Goal: Transaction & Acquisition: Book appointment/travel/reservation

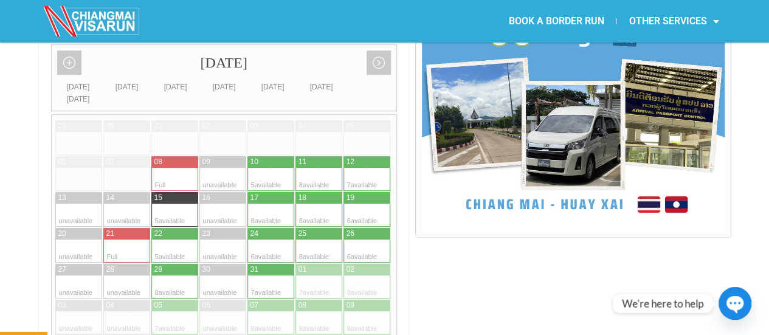
click at [276, 168] on div at bounding box center [282, 179] width 24 height 23
type input "[DATE]"
radio input "true"
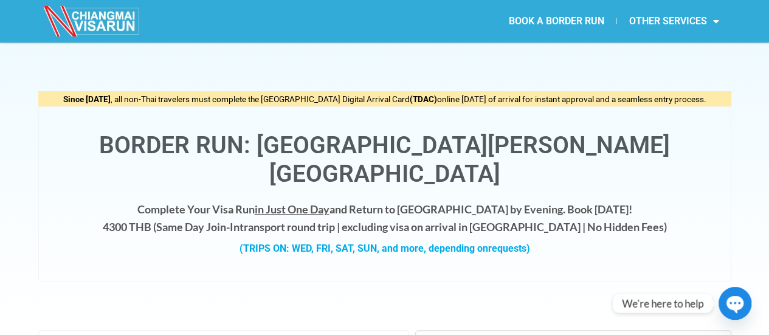
click at [580, 25] on link "BOOK A BORDER RUN" at bounding box center [556, 21] width 120 height 28
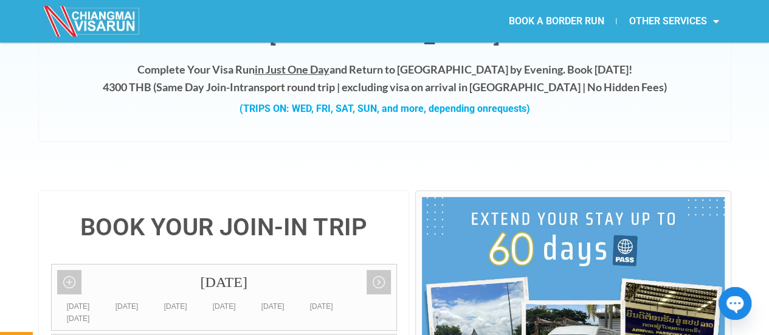
scroll to position [264, 0]
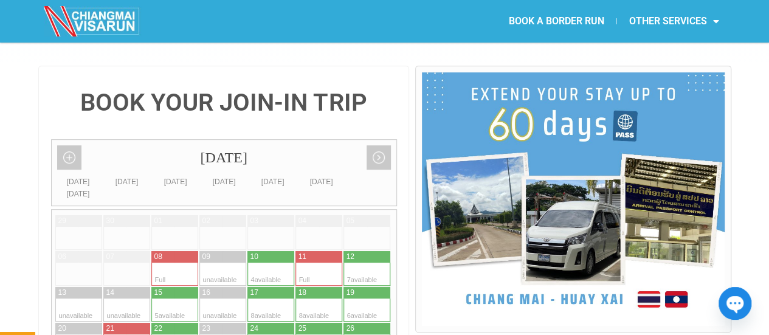
click at [268, 263] on div at bounding box center [259, 274] width 24 height 23
type input "[DATE]"
radio input "true"
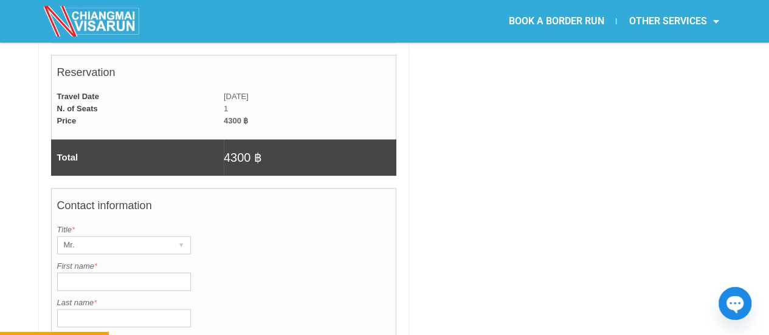
scroll to position [883, 0]
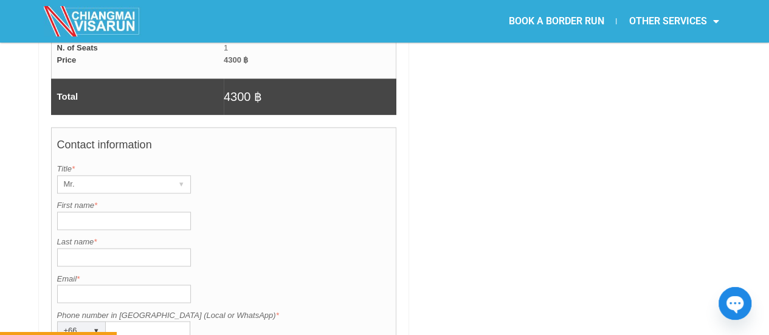
click at [118, 212] on input "First name *" at bounding box center [124, 221] width 134 height 18
type input "๋"
type input "Jayvee"
type input "Salnada"
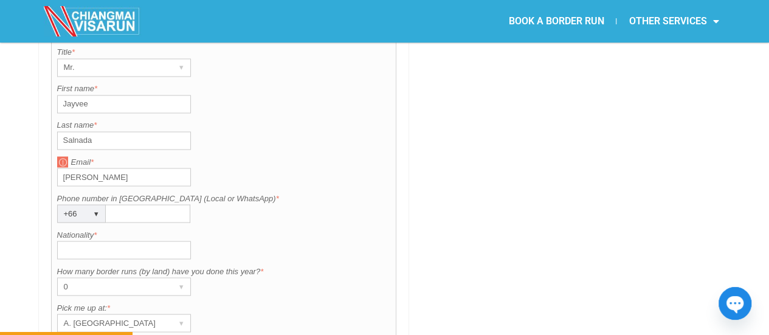
scroll to position [1005, 0]
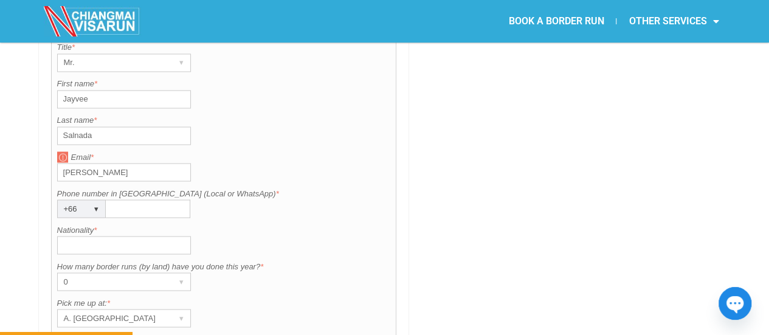
type input "Aquino"
click at [151, 199] on input "Phone number in Thailand (Local or WhatsApp) *" at bounding box center [148, 208] width 84 height 18
click at [159, 199] on input "Phone number in Thailand (Local or WhatsApp) *" at bounding box center [148, 208] width 84 height 18
paste input "0981595258"
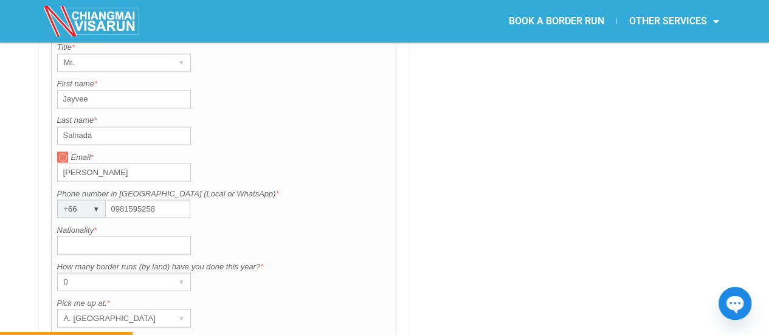
type input "0981595258"
click at [124, 236] on input "Nationality *" at bounding box center [124, 245] width 134 height 18
type input "Philipphines"
click at [146, 273] on div "0" at bounding box center [112, 281] width 109 height 17
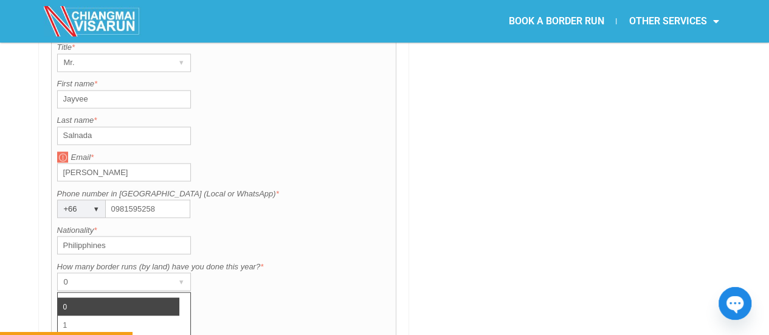
click at [109, 297] on li "0" at bounding box center [119, 306] width 122 height 18
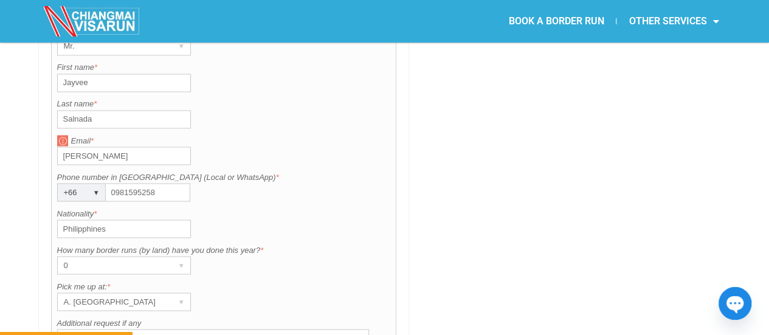
scroll to position [1066, 0]
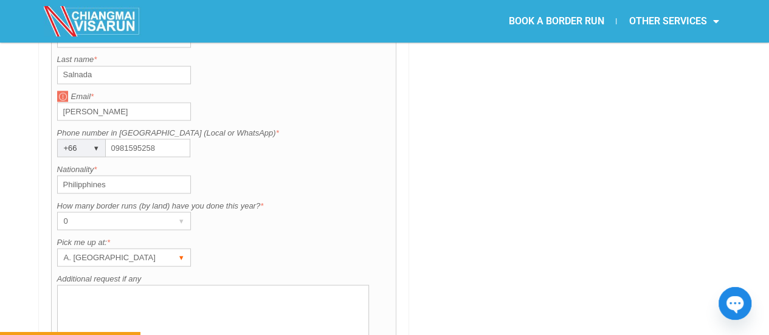
click at [106, 249] on div "A. [GEOGRAPHIC_DATA]" at bounding box center [112, 257] width 109 height 17
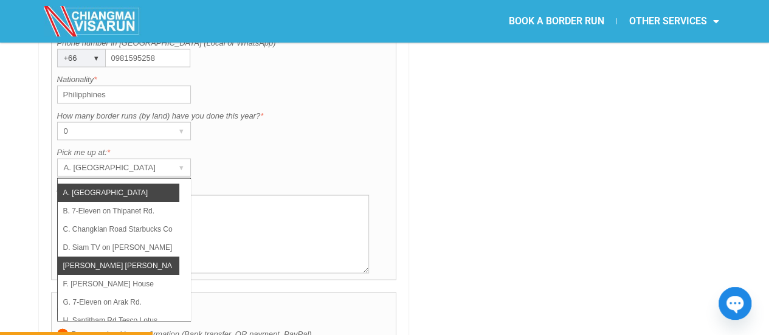
scroll to position [61, 0]
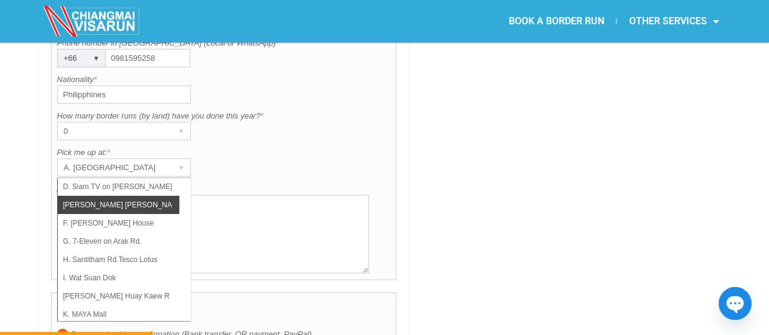
click at [149, 196] on li "[PERSON_NAME] [PERSON_NAME] (Thapae)" at bounding box center [119, 205] width 122 height 18
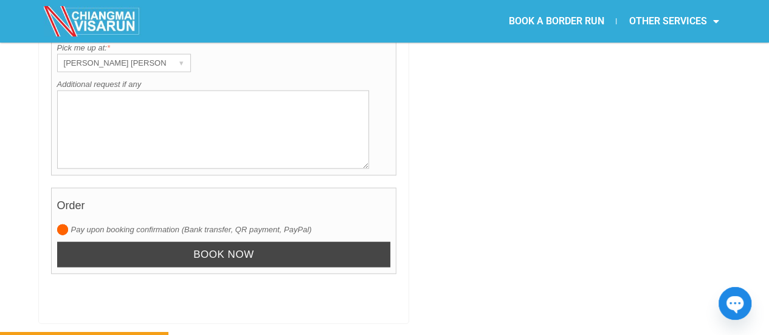
scroll to position [1276, 0]
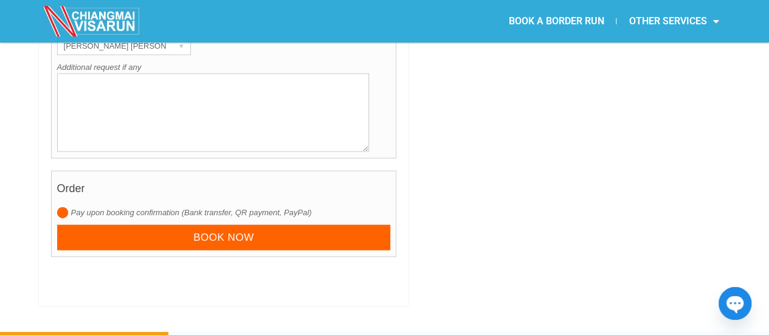
click at [131, 207] on label "Pay upon booking confirmation (Bank transfer, QR payment, PayPal)" at bounding box center [224, 213] width 334 height 12
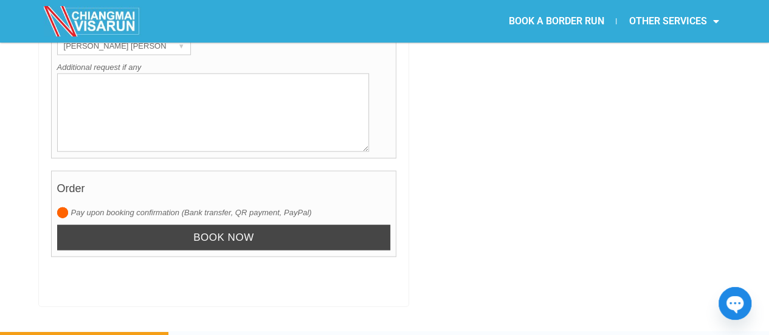
click at [174, 225] on input "Book now" at bounding box center [224, 238] width 334 height 26
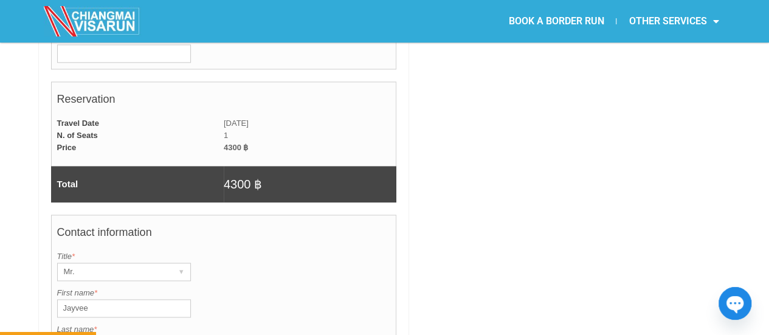
scroll to position [912, 0]
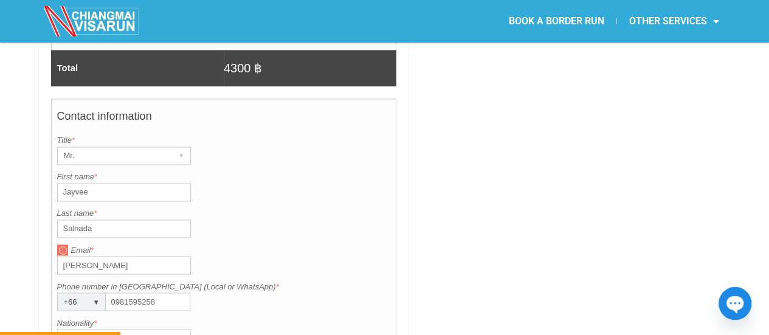
click at [120, 219] on input "Salnada" at bounding box center [124, 228] width 134 height 18
drag, startPoint x: 111, startPoint y: 215, endPoint x: 0, endPoint y: 201, distance: 112.0
click at [0, 202] on div "BOOK YOUR JOIN-IN TRIP October 2025 Add month view Remove month view Next month…" at bounding box center [384, 57] width 769 height 1278
click at [96, 219] on input "Salnada" at bounding box center [124, 228] width 134 height 18
paste input "Aquino"
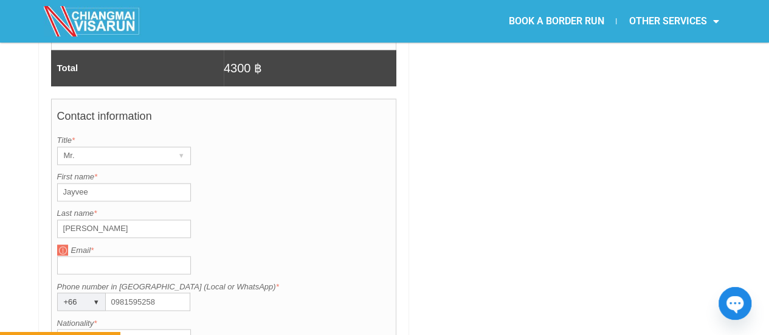
drag, startPoint x: 80, startPoint y: 179, endPoint x: 43, endPoint y: 176, distance: 37.9
click at [48, 175] on div "BOOK YOUR JOIN-IN TRIP October 2025 Add month view Remove month view Next month…" at bounding box center [223, 44] width 371 height 1253
type input "Aquino"
click at [138, 183] on input "Jayvee" at bounding box center [124, 192] width 134 height 18
paste input "Salnada"
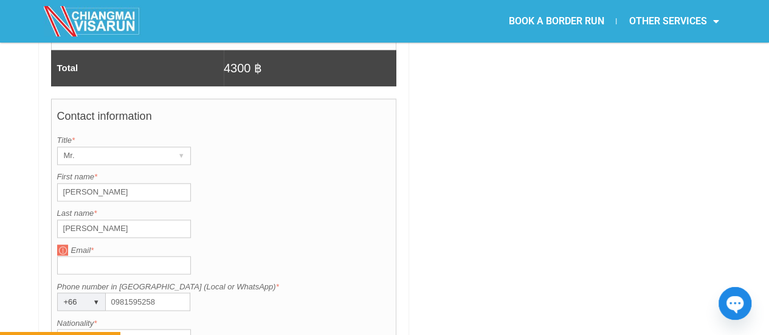
type input "Jayvee Salnada"
click at [92, 256] on input "Email *" at bounding box center [124, 265] width 134 height 18
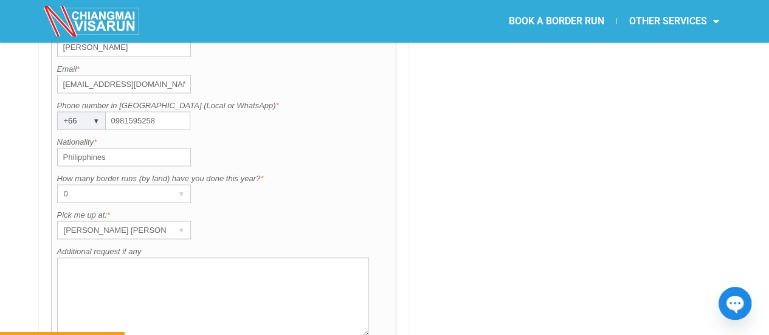
scroll to position [1276, 0]
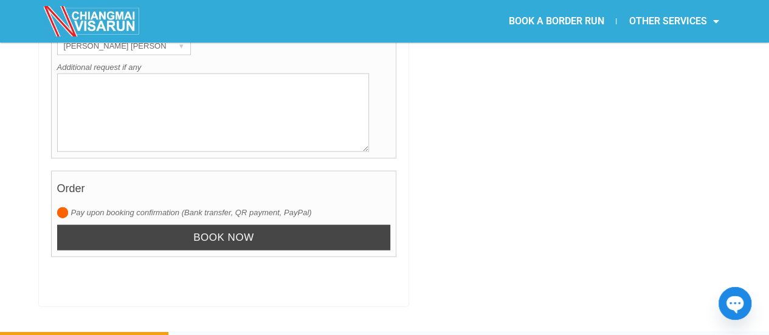
type input "hr@thedawnrehab.com"
click at [184, 225] on input "Book now" at bounding box center [224, 238] width 334 height 26
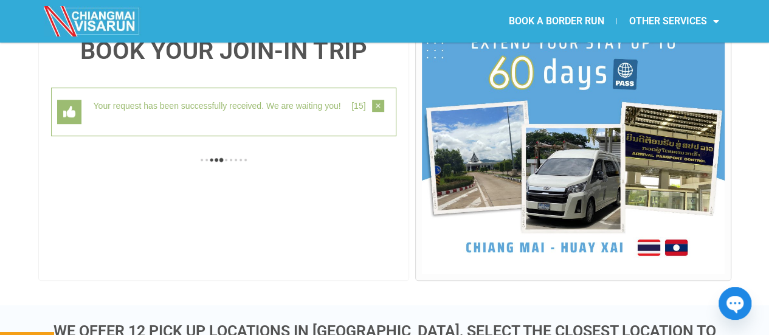
scroll to position [314, 0]
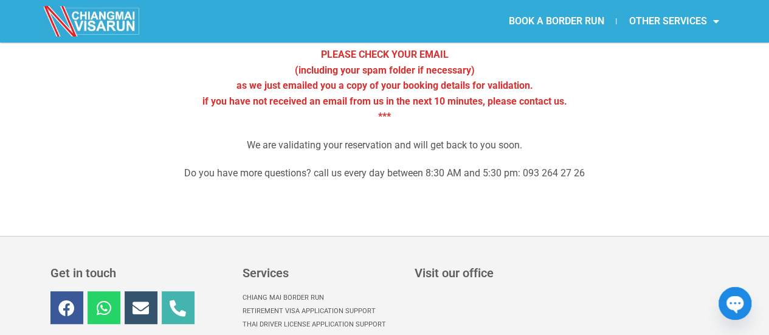
scroll to position [182, 0]
